Goal: Task Accomplishment & Management: Use online tool/utility

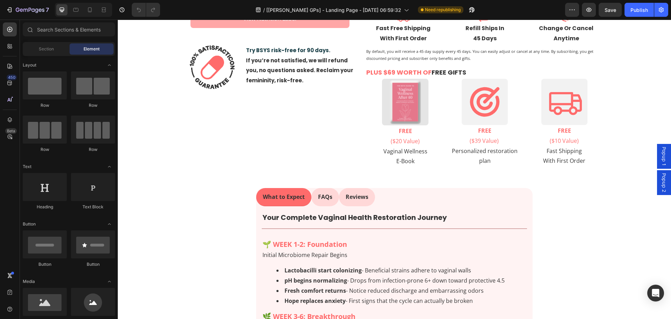
scroll to position [264, 0]
click at [353, 201] on p "Reviews" at bounding box center [357, 196] width 23 height 10
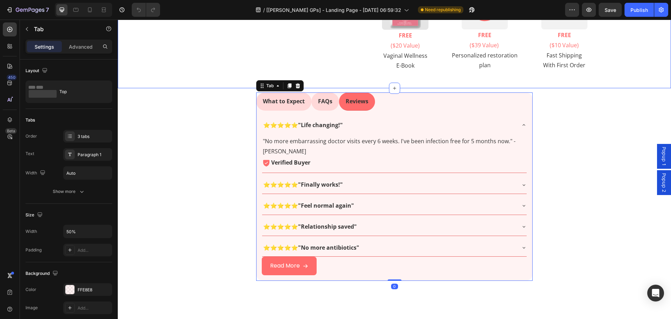
scroll to position [369, 0]
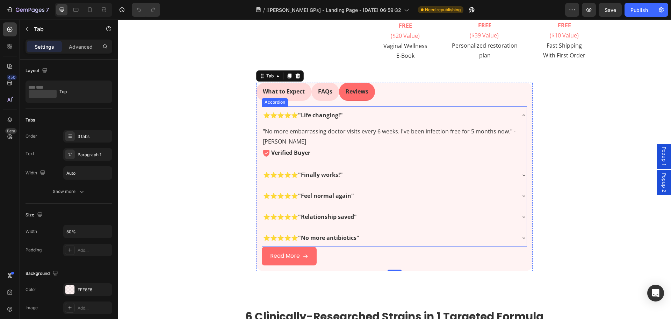
click at [381, 121] on div "⭐⭐⭐⭐⭐ "Life changing!"" at bounding box center [389, 115] width 254 height 12
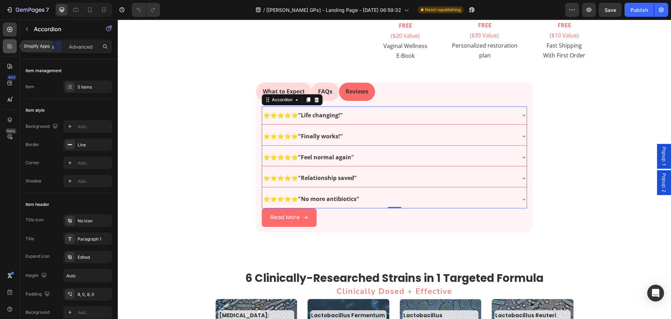
click at [5, 52] on div at bounding box center [10, 46] width 14 height 14
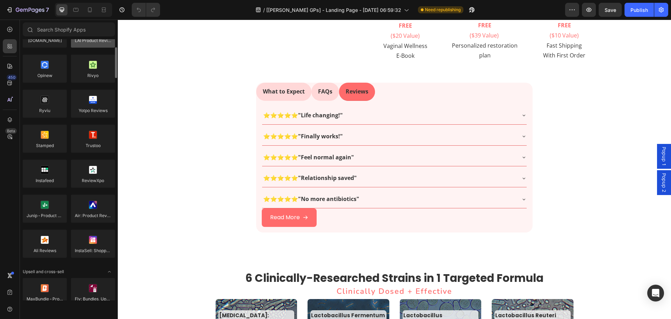
scroll to position [140, 0]
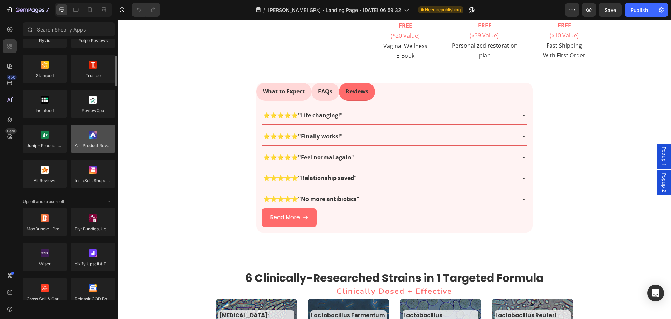
click at [89, 150] on div at bounding box center [93, 138] width 44 height 28
click at [93, 141] on div at bounding box center [93, 138] width 44 height 28
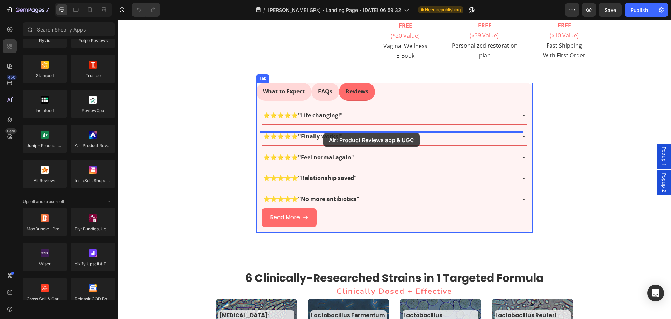
drag, startPoint x: 210, startPoint y: 160, endPoint x: 323, endPoint y: 133, distance: 116.3
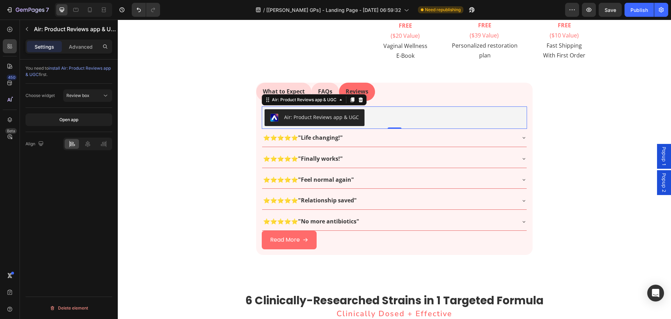
click at [341, 121] on div "Air: Product Reviews app & UGC" at bounding box center [321, 116] width 75 height 7
click at [83, 96] on span "Review box" at bounding box center [77, 95] width 23 height 5
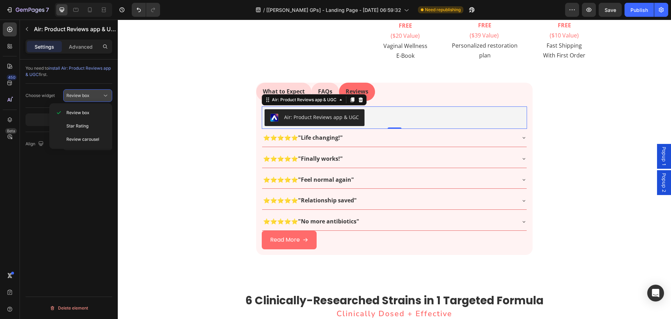
click at [83, 96] on span "Review box" at bounding box center [77, 95] width 23 height 5
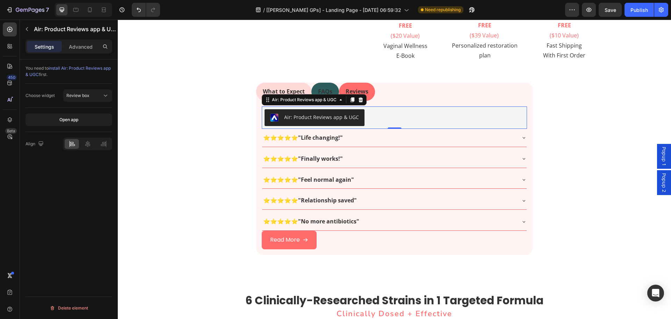
click at [326, 96] on p "FAQs" at bounding box center [325, 91] width 14 height 10
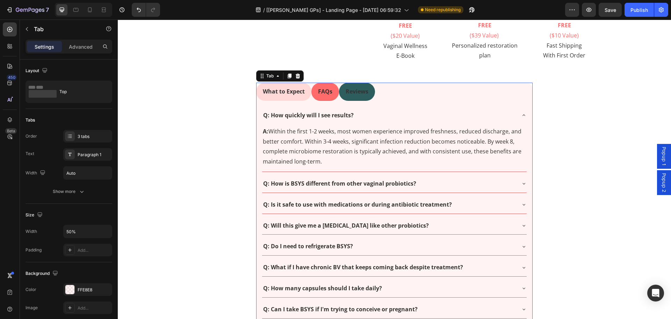
click at [356, 96] on p "Reviews" at bounding box center [357, 91] width 23 height 10
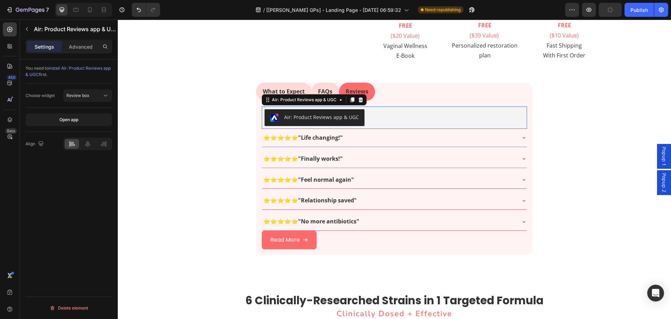
click at [349, 121] on div "Air: Product Reviews app & UGC" at bounding box center [321, 116] width 75 height 7
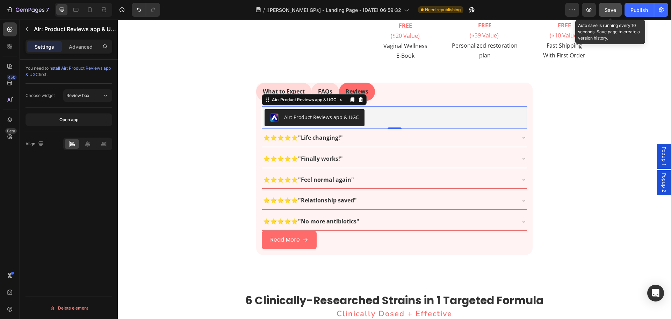
click at [614, 10] on span "Save" at bounding box center [611, 10] width 12 height 6
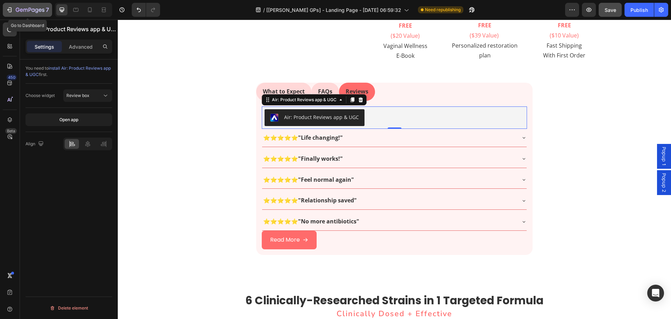
click at [10, 7] on icon "button" at bounding box center [9, 9] width 7 height 7
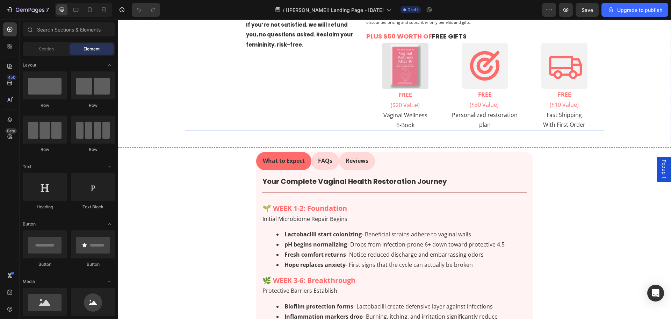
scroll to position [350, 0]
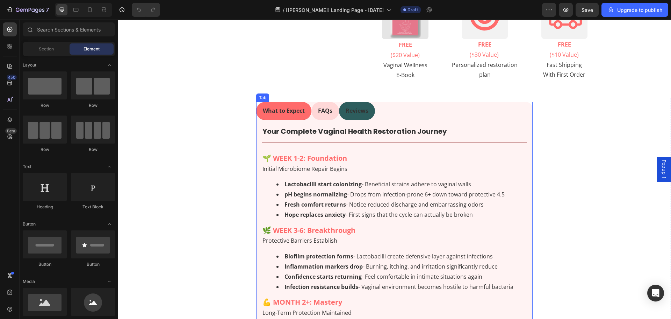
click at [357, 116] on p "Reviews" at bounding box center [357, 111] width 23 height 10
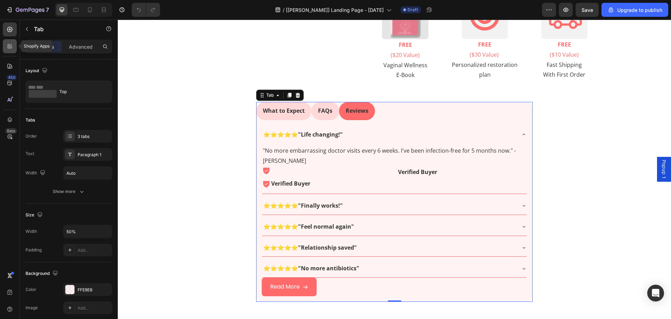
click at [12, 45] on icon at bounding box center [11, 45] width 2 height 2
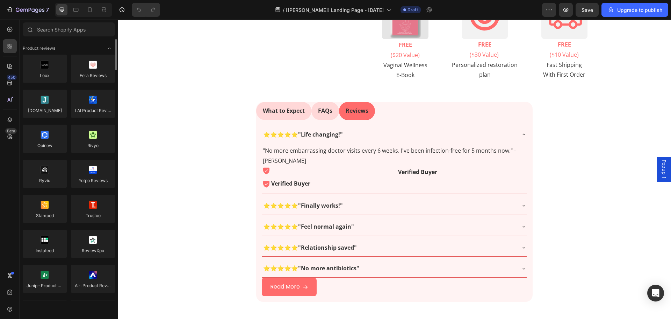
scroll to position [140, 0]
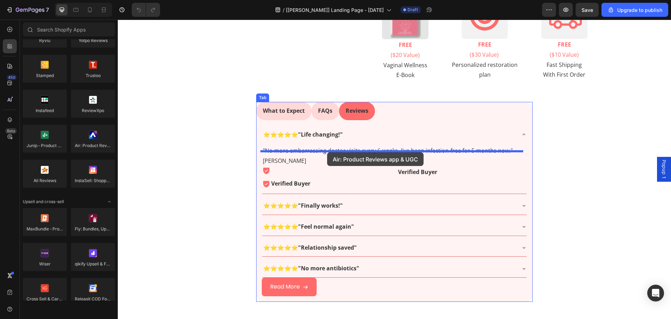
drag, startPoint x: 198, startPoint y: 160, endPoint x: 327, endPoint y: 152, distance: 129.2
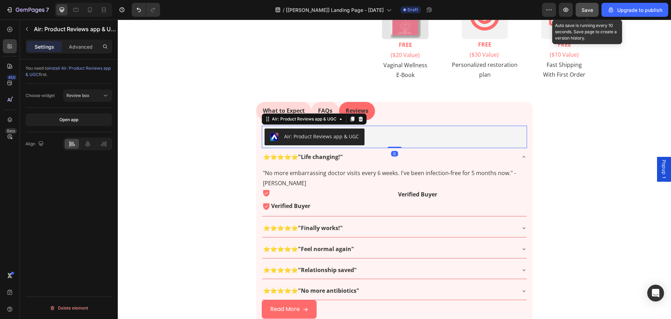
click at [592, 9] on span "Save" at bounding box center [588, 10] width 12 height 6
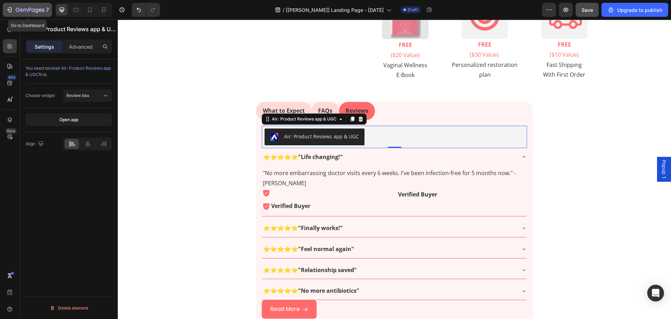
click at [12, 10] on icon "button" at bounding box center [9, 9] width 7 height 7
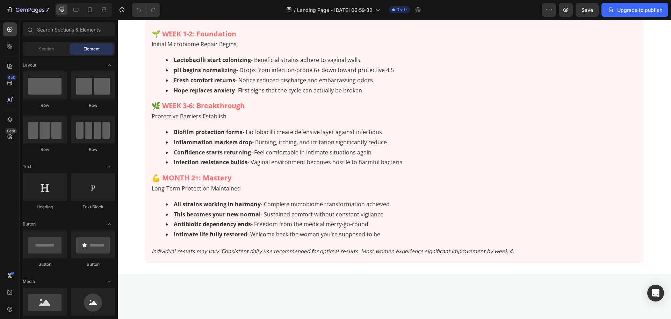
scroll to position [769, 0]
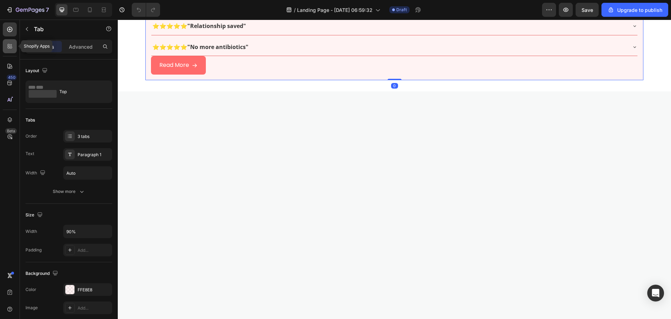
click at [5, 49] on div at bounding box center [10, 46] width 14 height 14
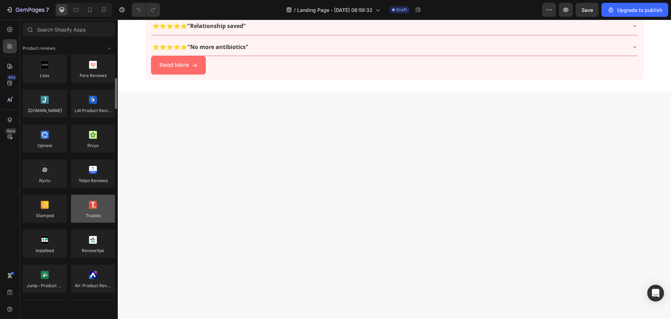
scroll to position [105, 0]
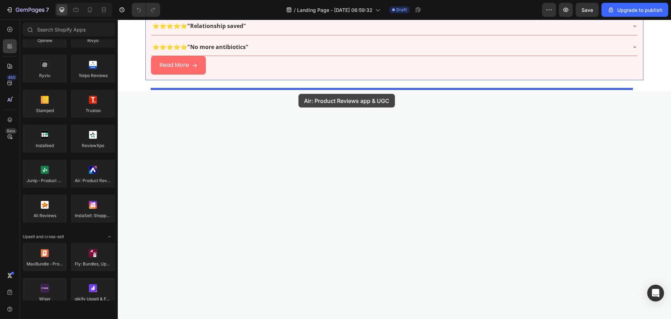
drag, startPoint x: 221, startPoint y: 201, endPoint x: 299, endPoint y: 94, distance: 132.5
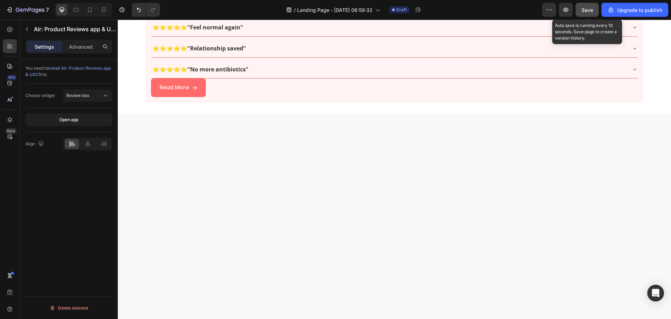
click at [583, 9] on span "Save" at bounding box center [588, 10] width 12 height 6
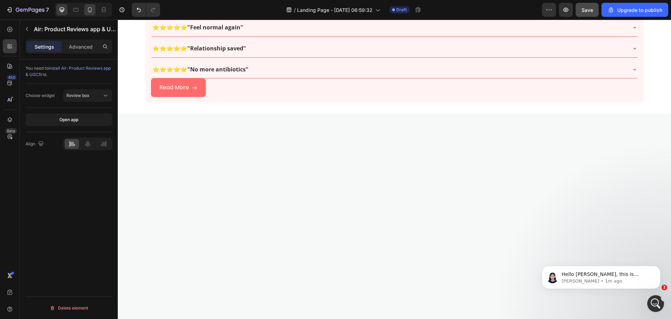
scroll to position [0, 0]
click at [23, 6] on div "7" at bounding box center [32, 10] width 33 height 8
